Goal: Information Seeking & Learning: Learn about a topic

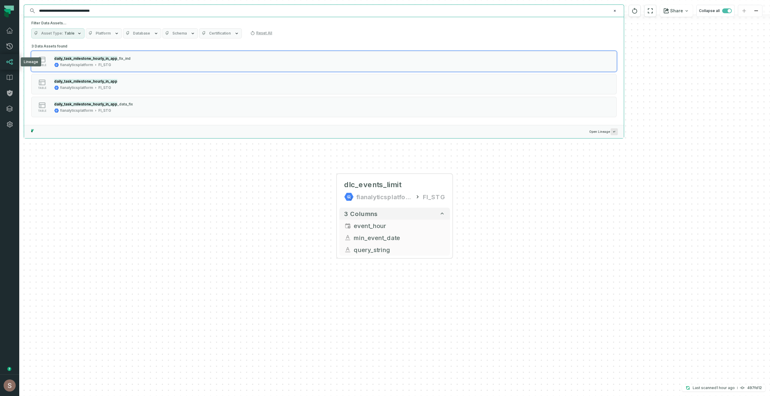
click at [3, 59] on link "Lineage" at bounding box center [9, 62] width 19 height 16
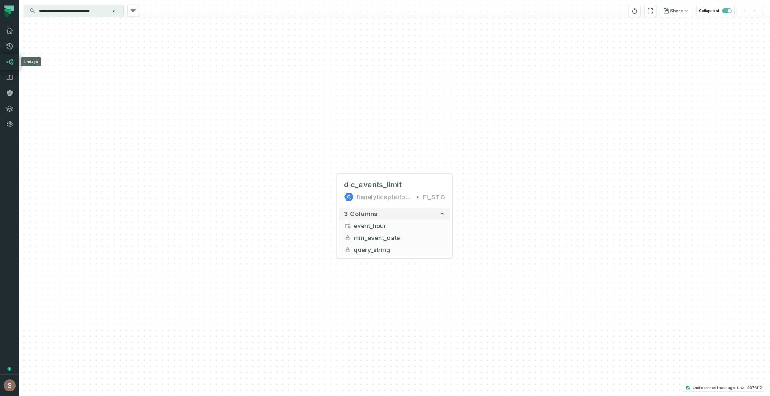
click at [9, 66] on link "Lineage" at bounding box center [9, 62] width 19 height 16
click at [116, 10] on button "Clear search query" at bounding box center [114, 11] width 6 height 6
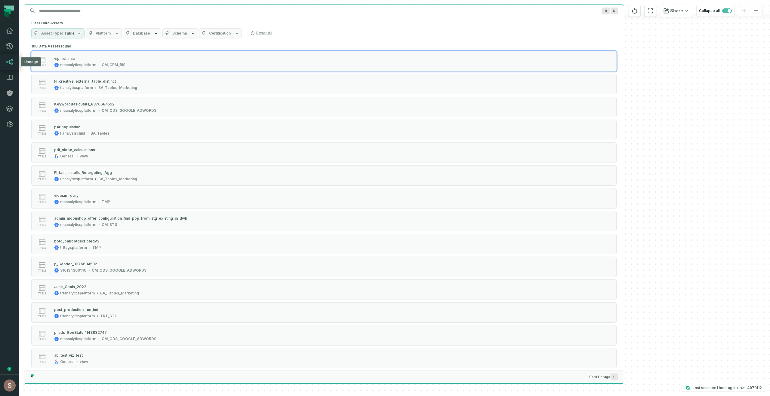
click at [9, 61] on icon at bounding box center [10, 61] width 6 height 5
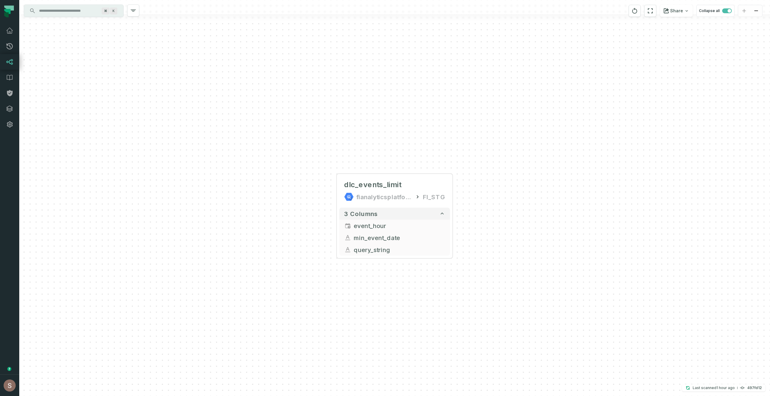
click at [12, 61] on icon at bounding box center [9, 61] width 7 height 7
click at [408, 167] on div at bounding box center [394, 164] width 43 height 14
click at [407, 165] on icon "button" at bounding box center [406, 163] width 7 height 7
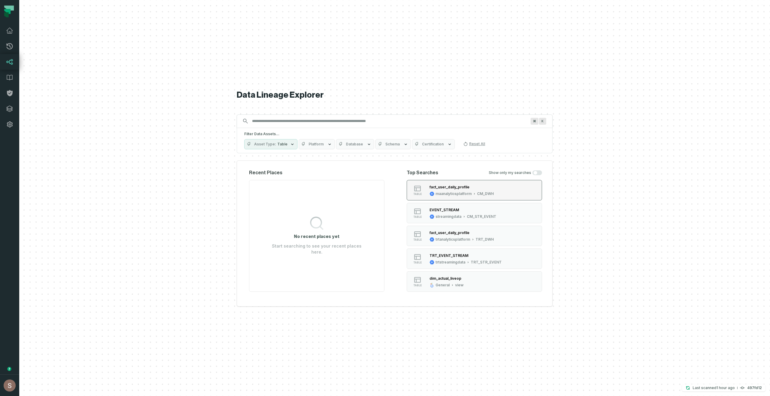
click at [465, 195] on div "maanalyticsplatform" at bounding box center [454, 194] width 36 height 5
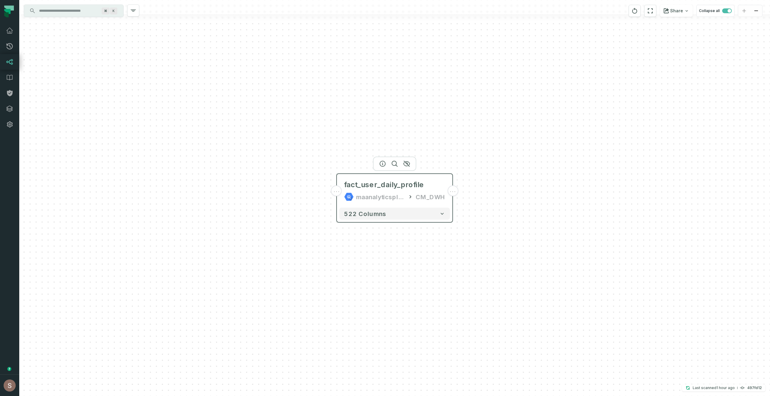
click at [340, 194] on div "..." at bounding box center [336, 191] width 11 height 11
click at [338, 193] on button "+" at bounding box center [336, 191] width 11 height 11
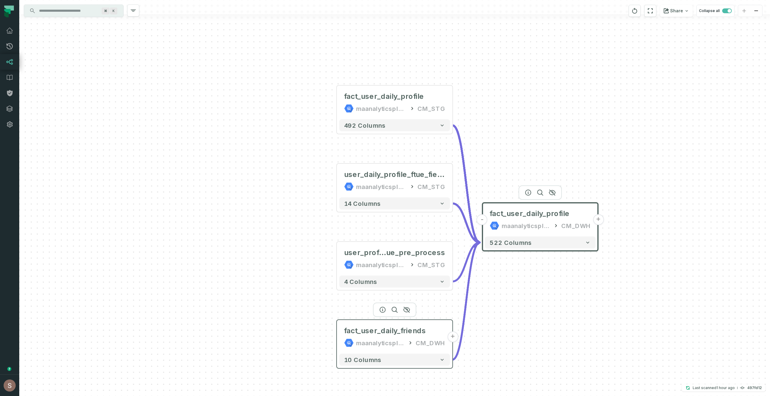
click at [398, 342] on div "maanalyticsplatform" at bounding box center [380, 343] width 49 height 10
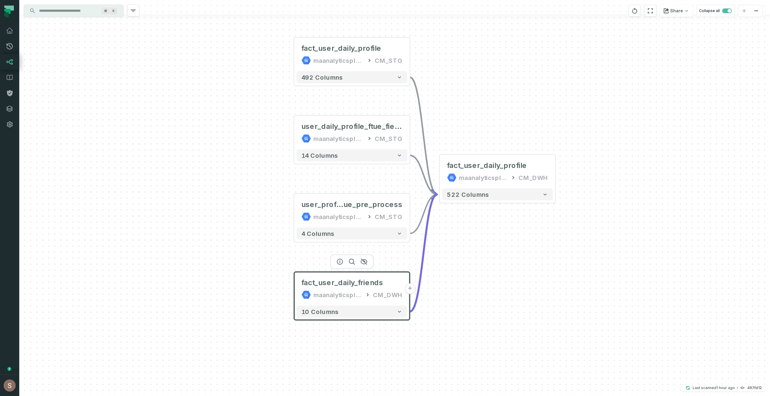
drag, startPoint x: 537, startPoint y: 348, endPoint x: 499, endPoint y: 302, distance: 59.6
click at [499, 302] on div "+ fact_user_daily_profile maanalyticsplatform CM_STG + 492 columns + user_daily…" at bounding box center [394, 198] width 751 height 396
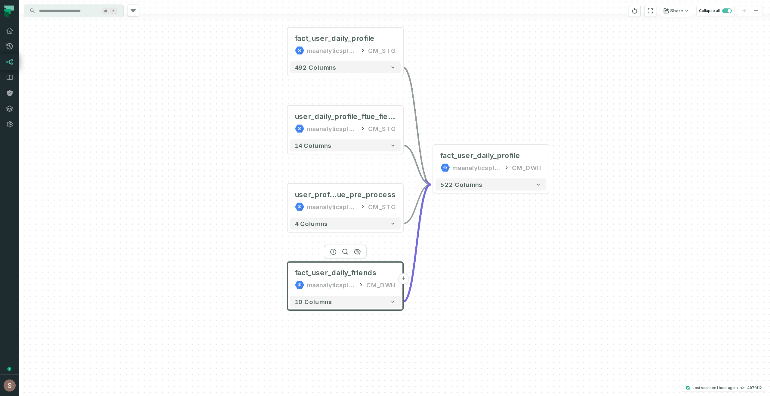
click at [320, 282] on div "maanalyticsplatform" at bounding box center [331, 285] width 49 height 10
click at [432, 160] on button "-" at bounding box center [432, 161] width 11 height 11
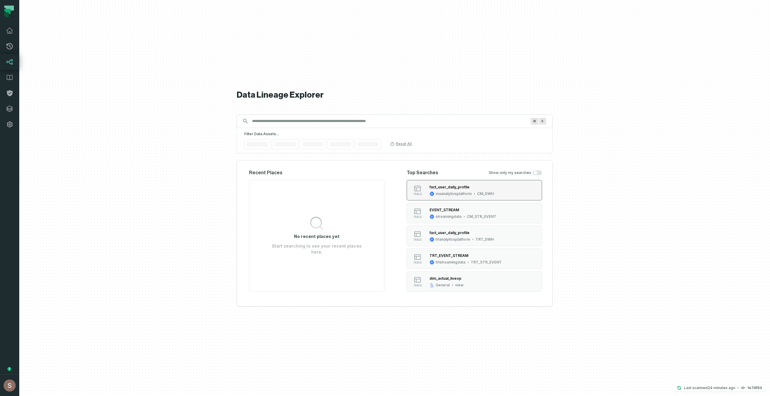
click at [462, 195] on div "maanalyticsplatform" at bounding box center [454, 194] width 36 height 5
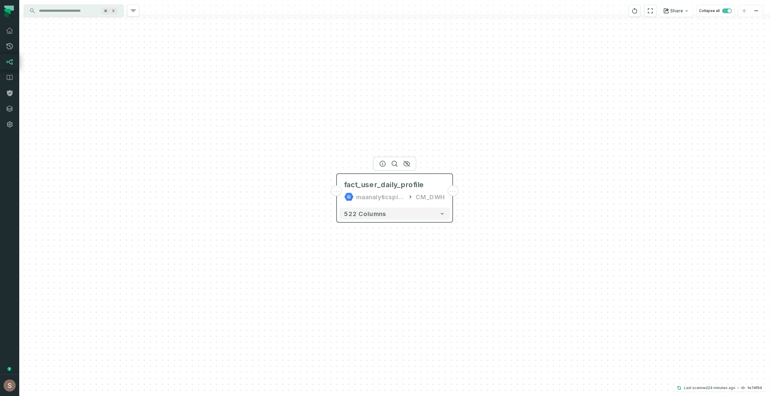
click at [337, 194] on div "..." at bounding box center [336, 191] width 11 height 11
click at [337, 193] on button "+" at bounding box center [336, 191] width 11 height 11
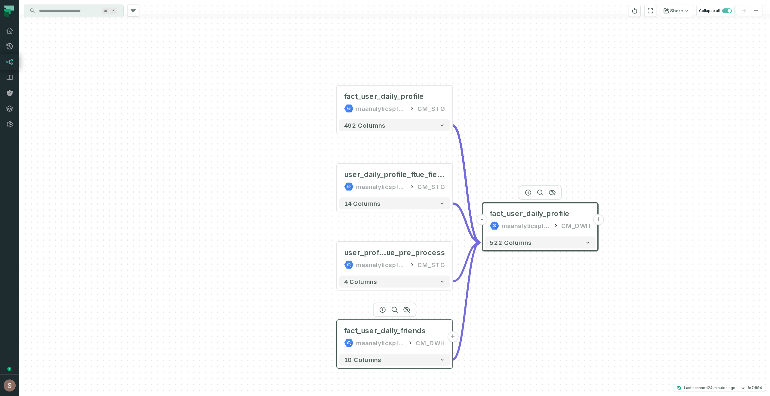
click at [358, 342] on div "maanalyticsplatform" at bounding box center [380, 343] width 49 height 10
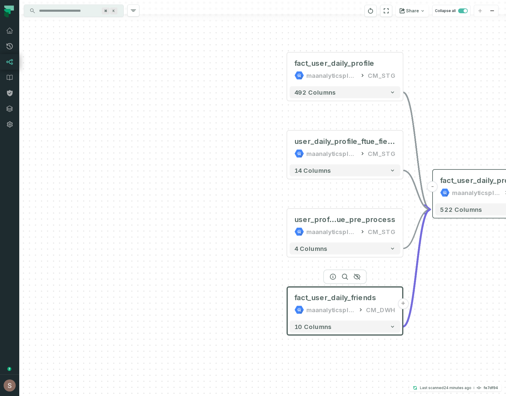
drag, startPoint x: 309, startPoint y: 291, endPoint x: 258, endPoint y: 258, distance: 61.2
click at [258, 257] on div "+ fact_user_daily_profile maanalyticsplatform CM_STG + 492 columns + user_daily…" at bounding box center [262, 198] width 486 height 396
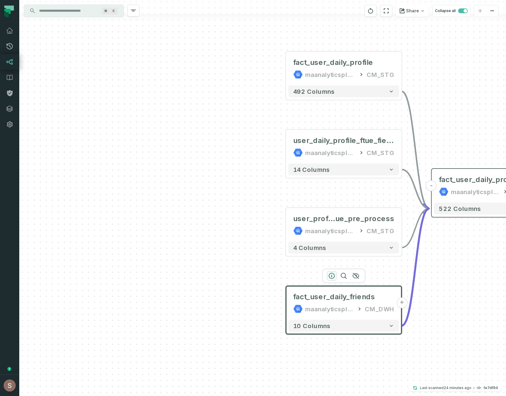
click at [329, 277] on icon "button" at bounding box center [331, 276] width 7 height 7
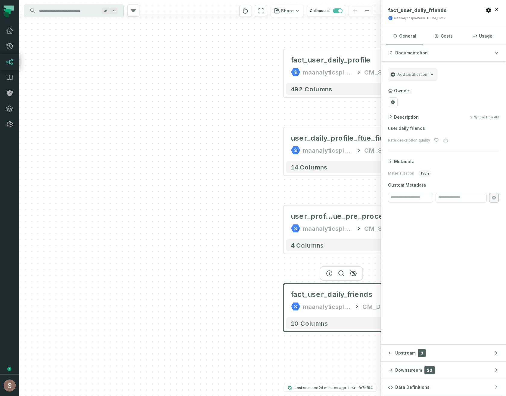
drag, startPoint x: 180, startPoint y: 261, endPoint x: 155, endPoint y: 208, distance: 58.1
click at [155, 208] on div "+ fact_user_daily_profile maanalyticsplatform CM_STG + 492 columns + user_daily…" at bounding box center [199, 198] width 361 height 396
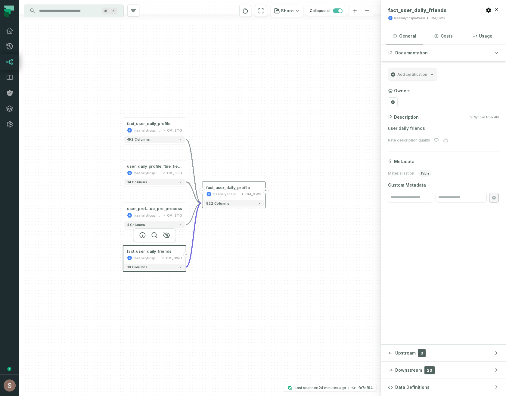
drag, startPoint x: 301, startPoint y: 296, endPoint x: 231, endPoint y: 317, distance: 73.8
click at [231, 317] on div "+ fact_user_daily_profile maanalyticsplatform CM_STG + 492 columns + user_daily…" at bounding box center [199, 198] width 361 height 396
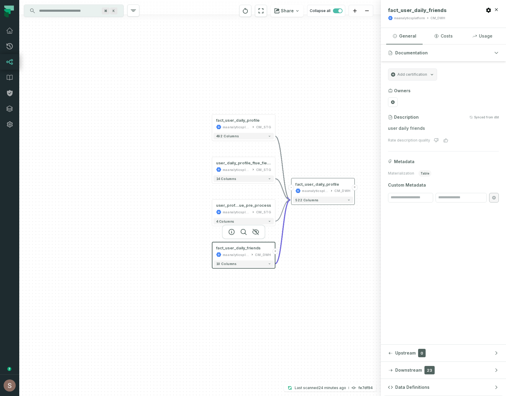
drag, startPoint x: 202, startPoint y: 295, endPoint x: 291, endPoint y: 291, distance: 88.5
click at [291, 291] on div "+ fact_user_daily_profile maanalyticsplatform CM_STG + 492 columns + user_daily…" at bounding box center [199, 198] width 361 height 396
click at [449, 359] on button "Upstream 0" at bounding box center [443, 353] width 125 height 17
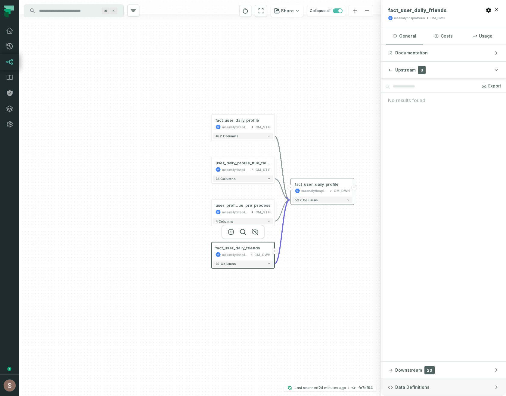
click at [421, 380] on button "Data Definitions" at bounding box center [443, 387] width 125 height 17
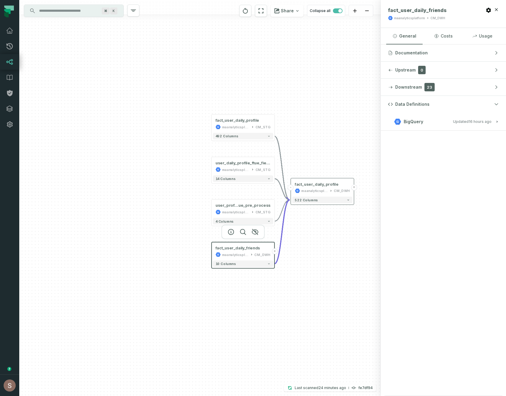
click at [428, 121] on button "BigQuery Updated [DATE] 1:17:52 AM" at bounding box center [443, 122] width 111 height 8
click at [231, 231] on icon "button" at bounding box center [230, 232] width 7 height 7
